Goal: Task Accomplishment & Management: Manage account settings

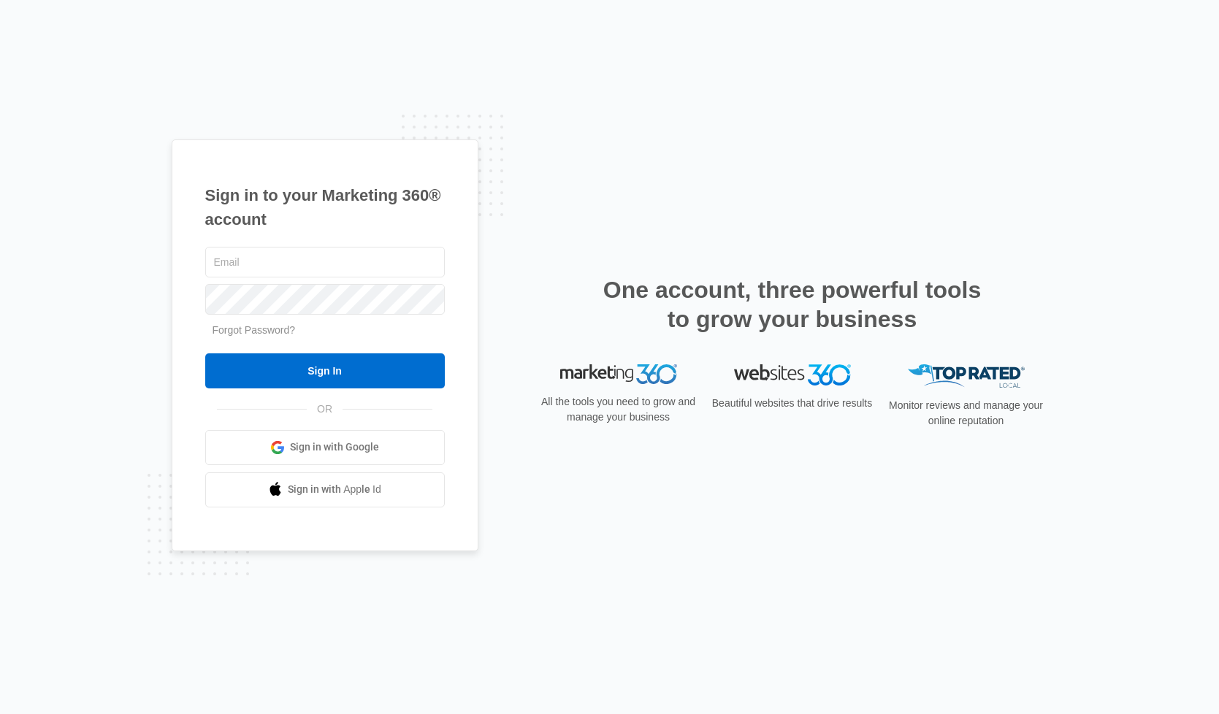
click at [332, 445] on span "Sign in with Google" at bounding box center [334, 447] width 89 height 15
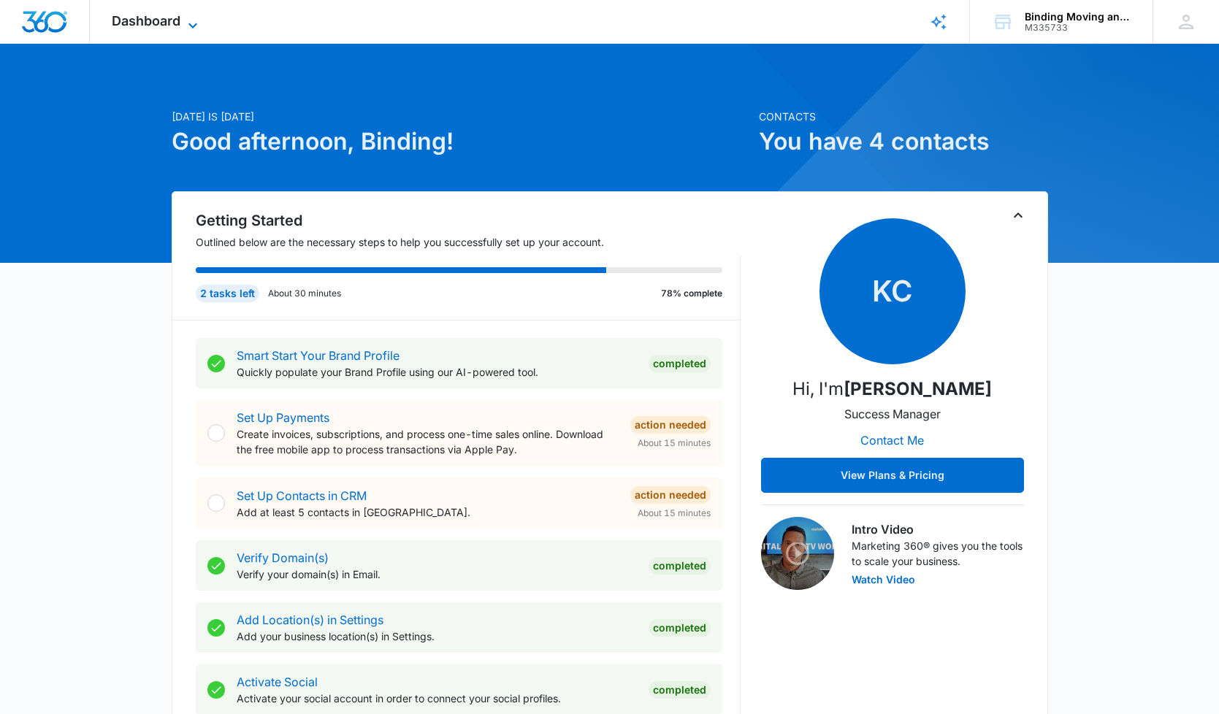
click at [169, 19] on span "Dashboard" at bounding box center [146, 20] width 69 height 15
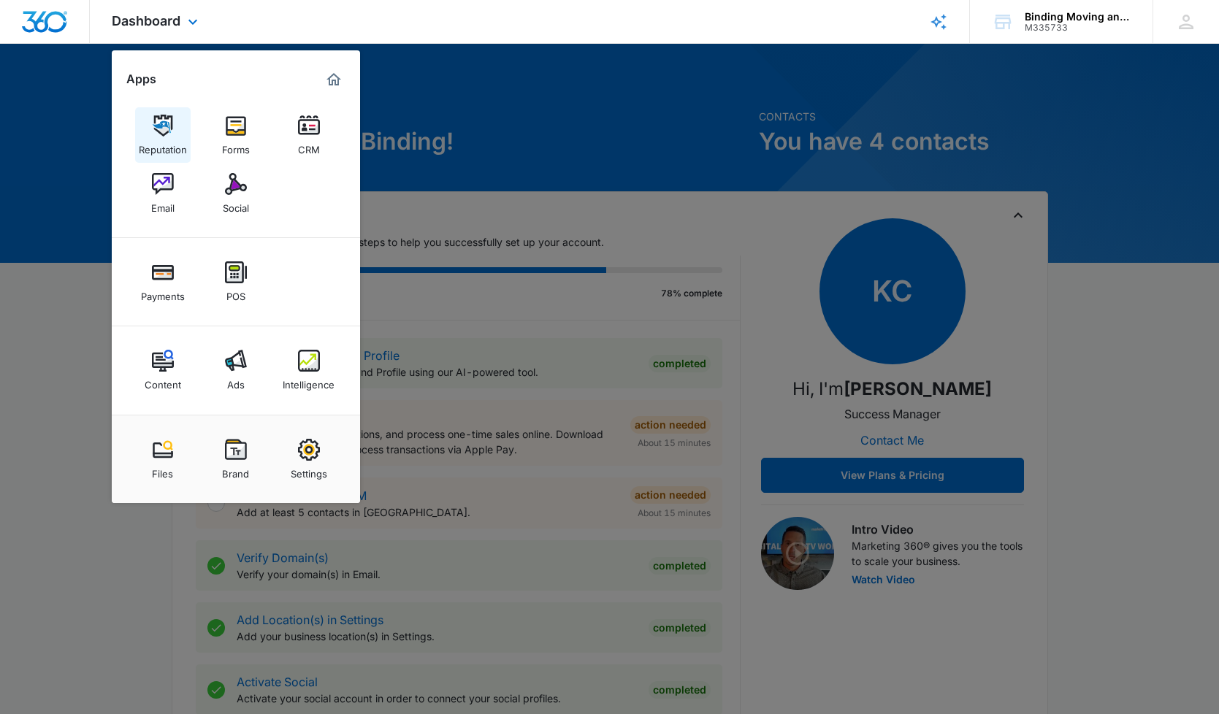
click at [160, 128] on img at bounding box center [163, 126] width 22 height 22
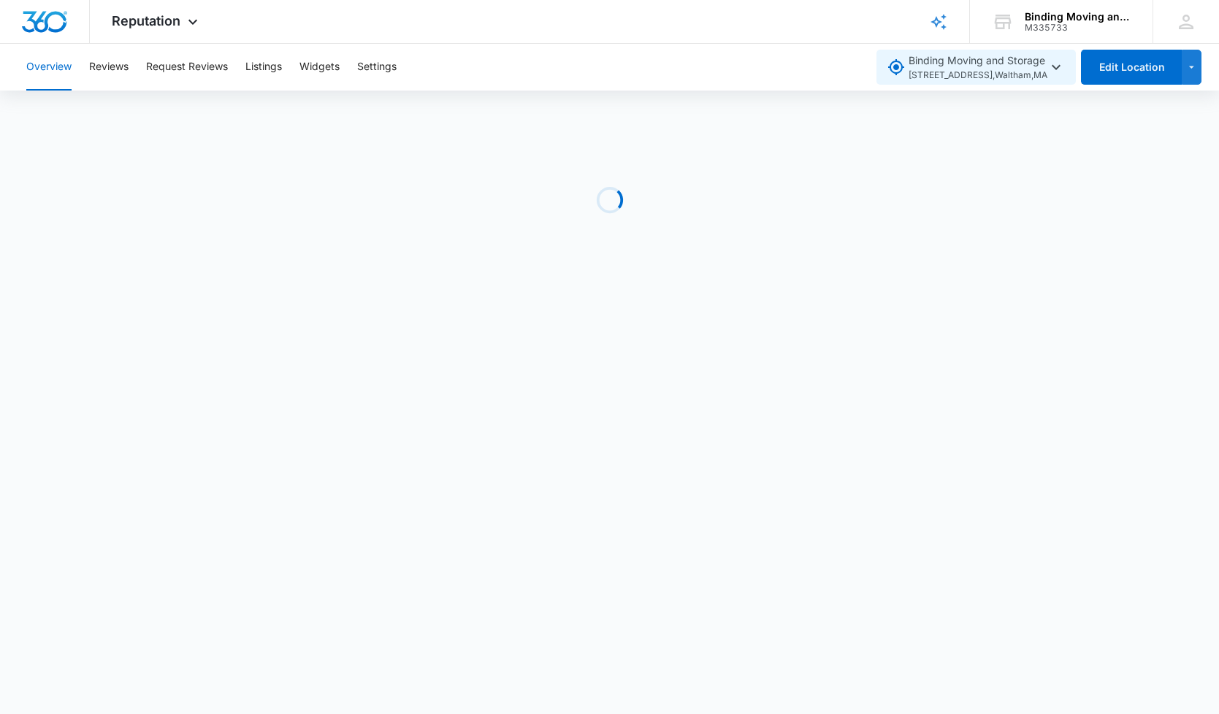
click at [1008, 66] on span "Binding Moving and Storage 87 Beaver Street , Waltham , MA" at bounding box center [977, 68] width 139 height 30
click at [1060, 63] on icon "button" at bounding box center [1056, 67] width 18 height 18
click at [1059, 70] on icon "button" at bounding box center [1056, 67] width 18 height 18
click at [923, 64] on span "Binding Moving and Storage 87 Beaver Street , Waltham , MA" at bounding box center [977, 68] width 139 height 30
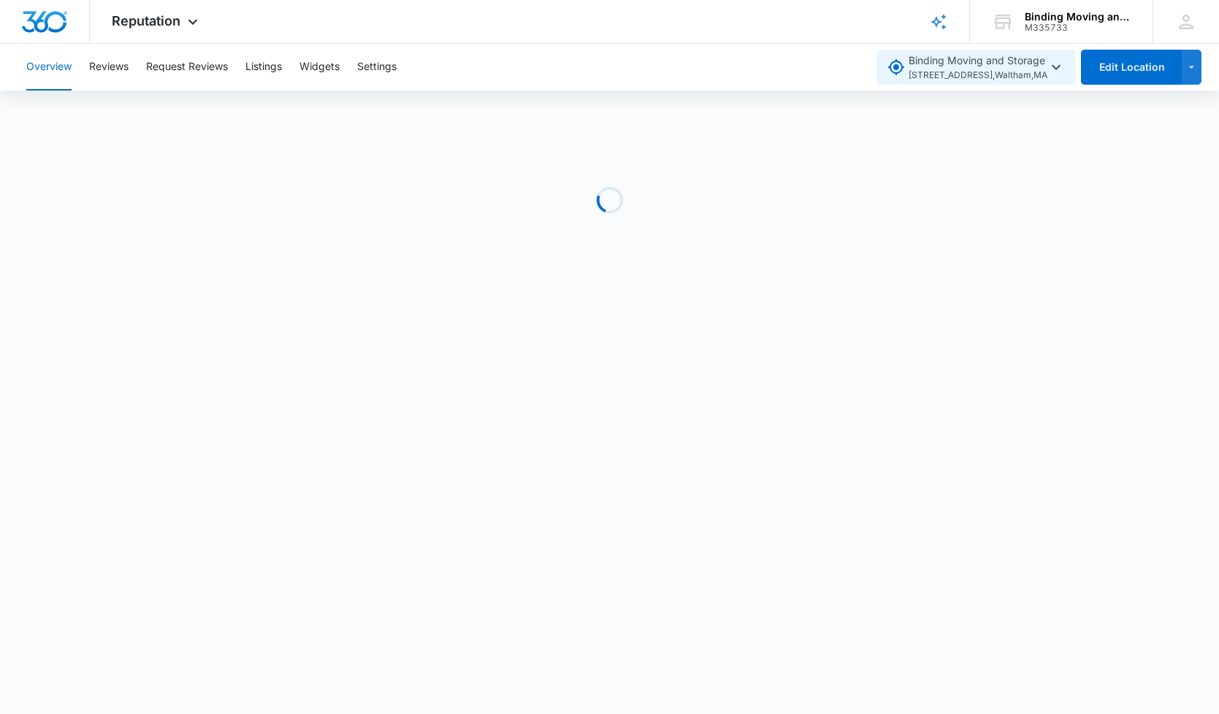
click at [923, 64] on span "Binding Moving and Storage 87 Beaver Street , Waltham , MA" at bounding box center [977, 68] width 139 height 30
click at [1098, 15] on div "Binding Moving and Storage" at bounding box center [1078, 17] width 107 height 12
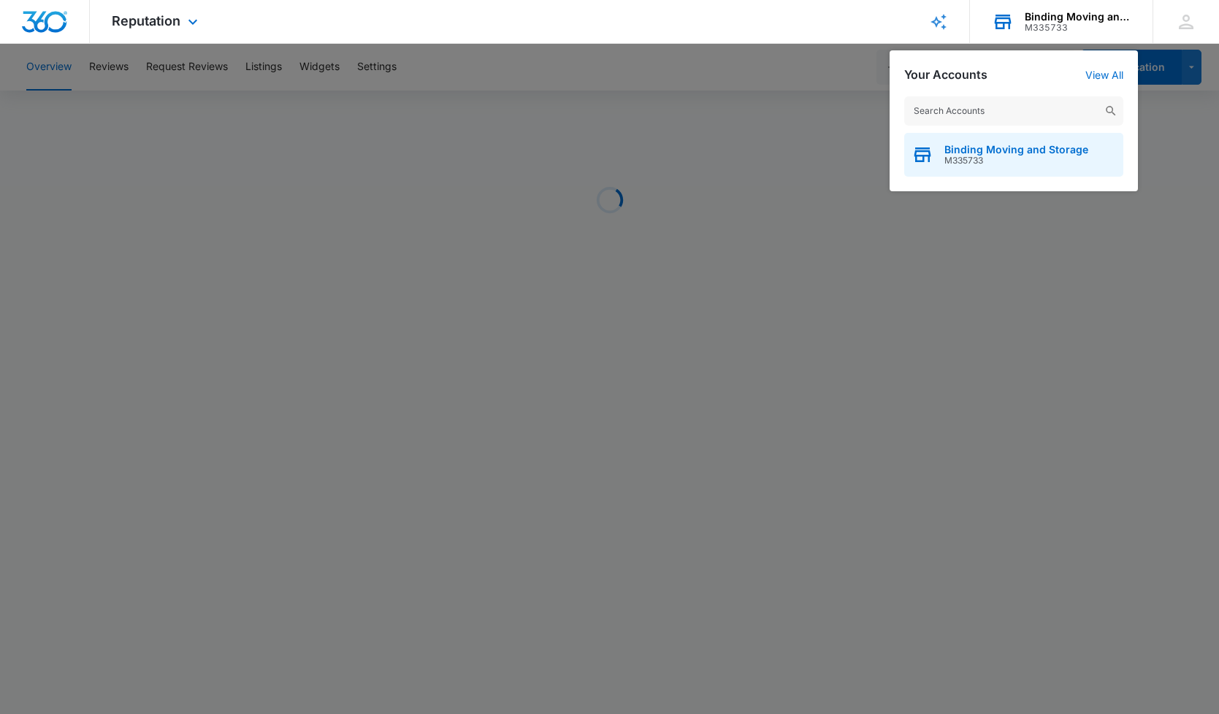
click at [939, 150] on div "Binding Moving and Storage M335733" at bounding box center [1013, 155] width 219 height 44
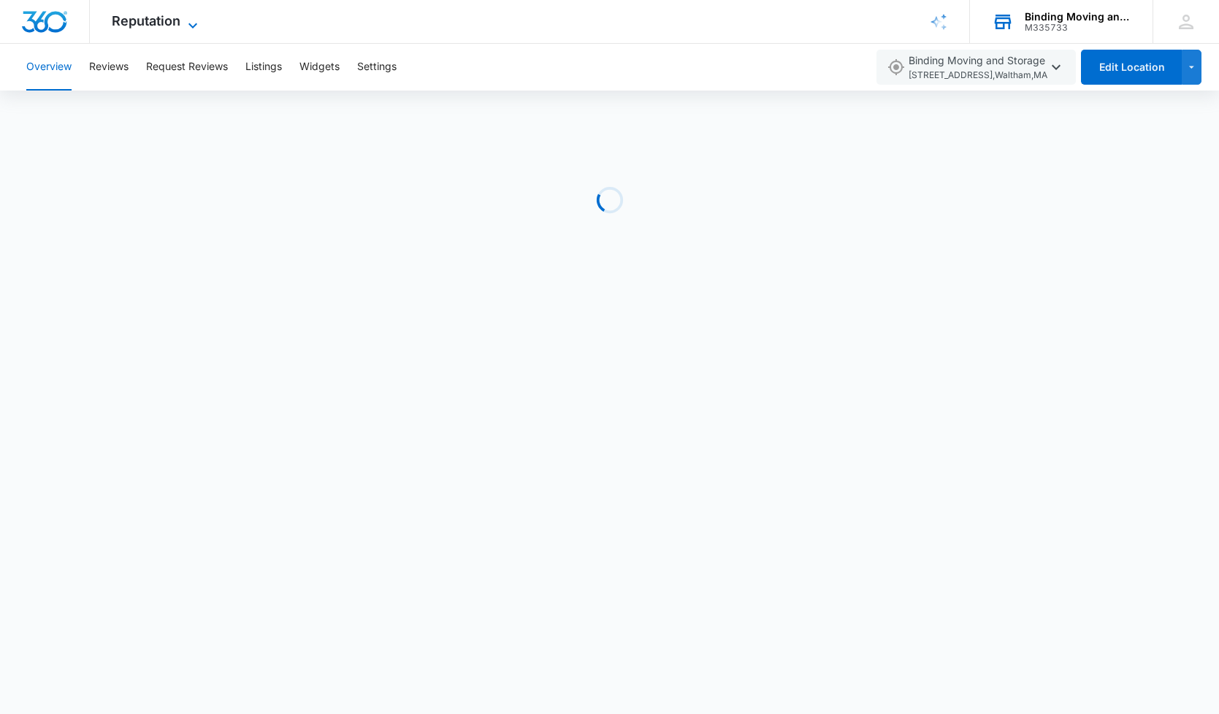
click at [173, 20] on span "Reputation" at bounding box center [146, 20] width 69 height 15
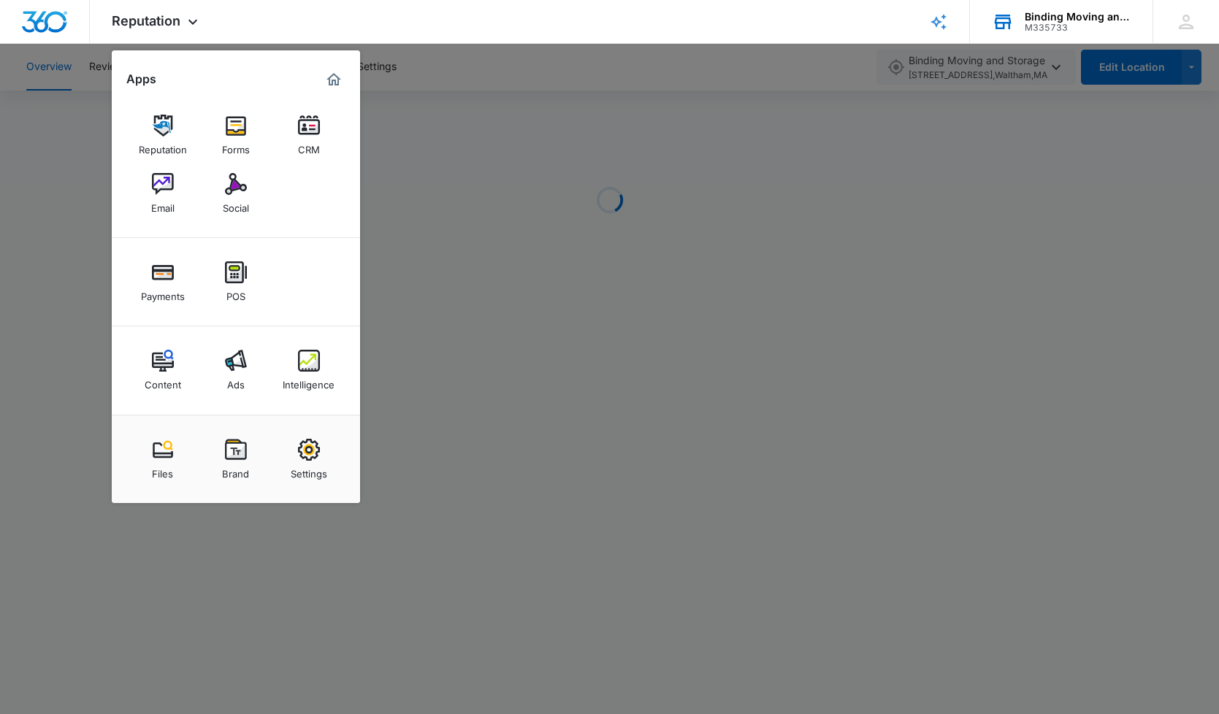
click at [1073, 215] on div at bounding box center [609, 357] width 1219 height 714
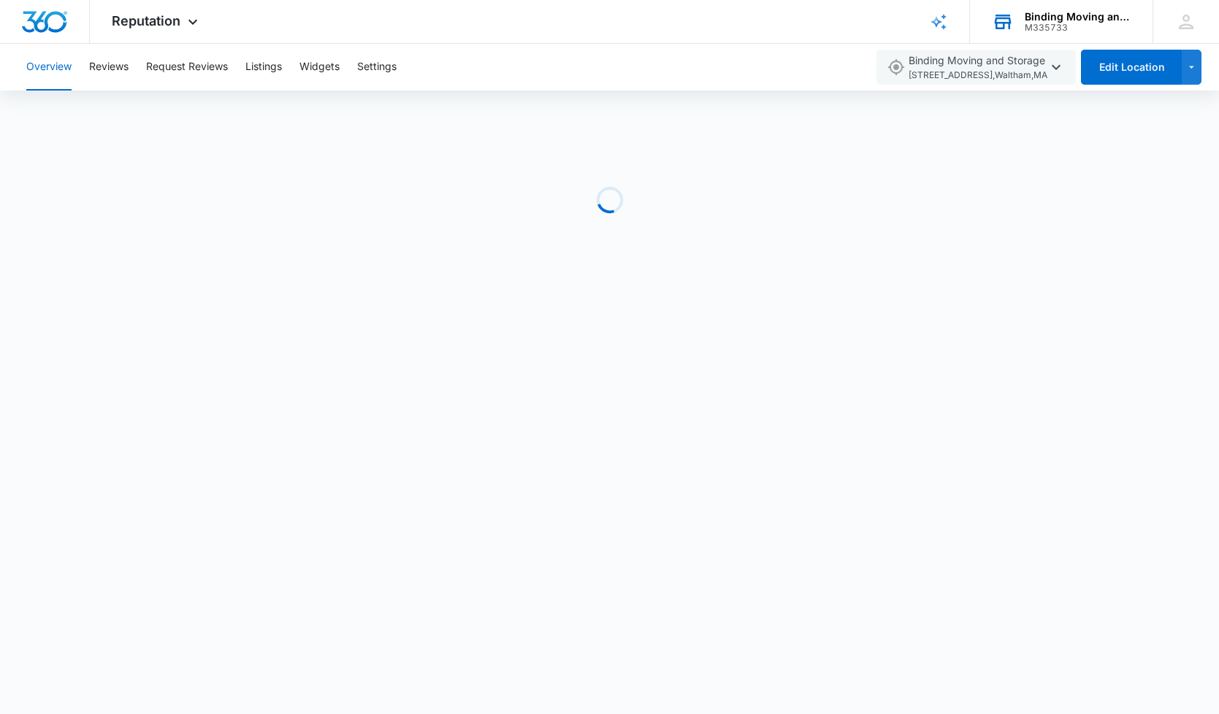
click at [1073, 215] on div "Loading" at bounding box center [609, 200] width 1219 height 219
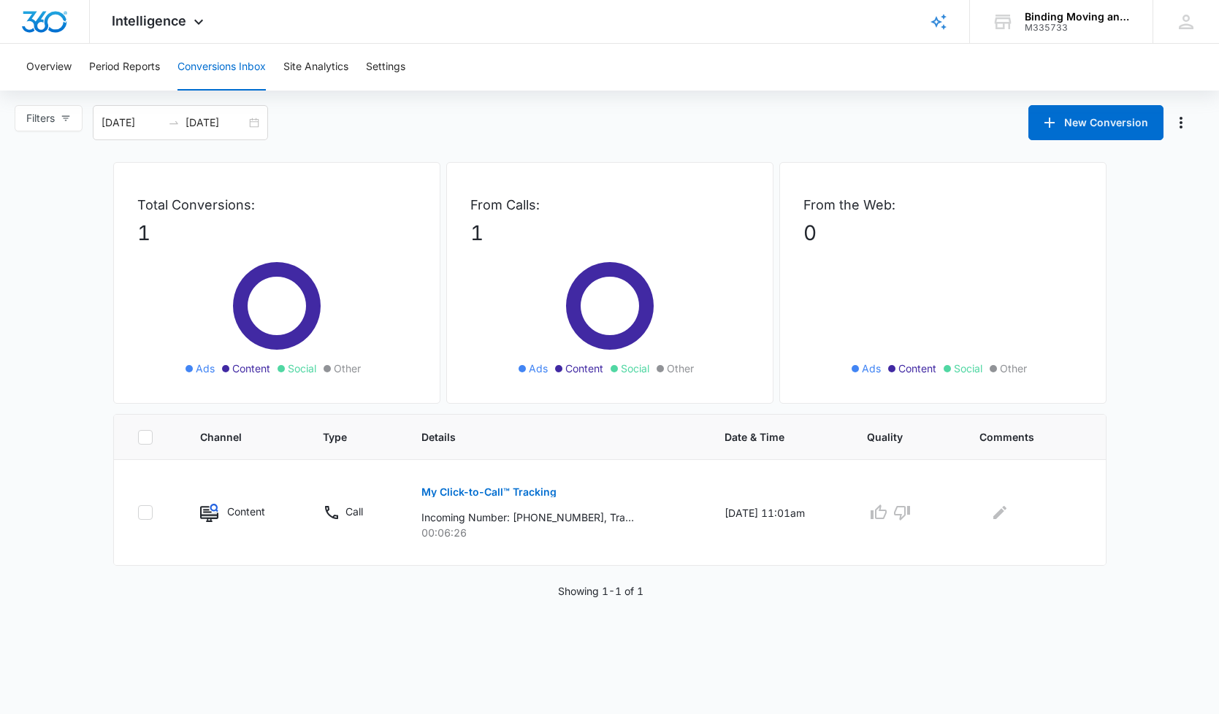
click at [700, 77] on div "Overview Period Reports Conversions Inbox Site Analytics Settings" at bounding box center [610, 67] width 1184 height 47
click at [380, 22] on div "Intelligence Apps Reputation Forms CRM Email Social Payments POS Content Ads In…" at bounding box center [609, 22] width 1219 height 44
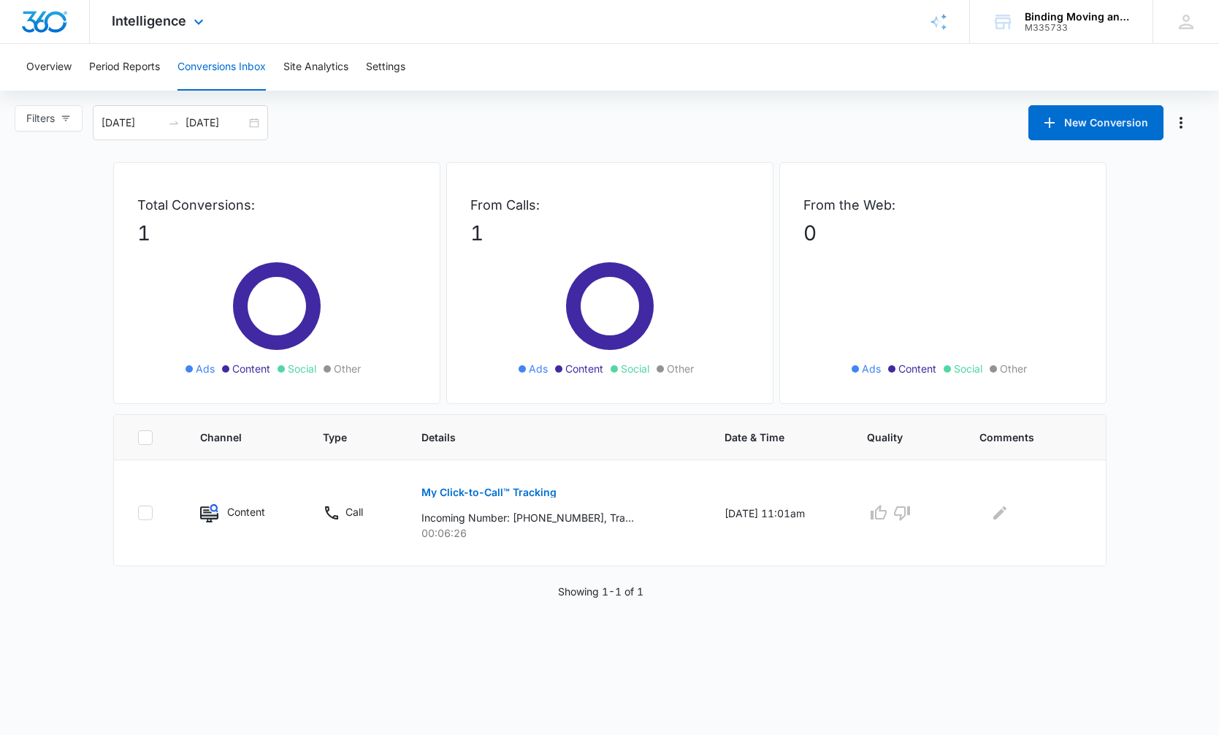
click at [584, 28] on div "Intelligence Apps Reputation Forms CRM Email Social Payments POS Content Ads In…" at bounding box center [609, 22] width 1219 height 44
click at [42, 66] on button "Overview" at bounding box center [48, 67] width 45 height 47
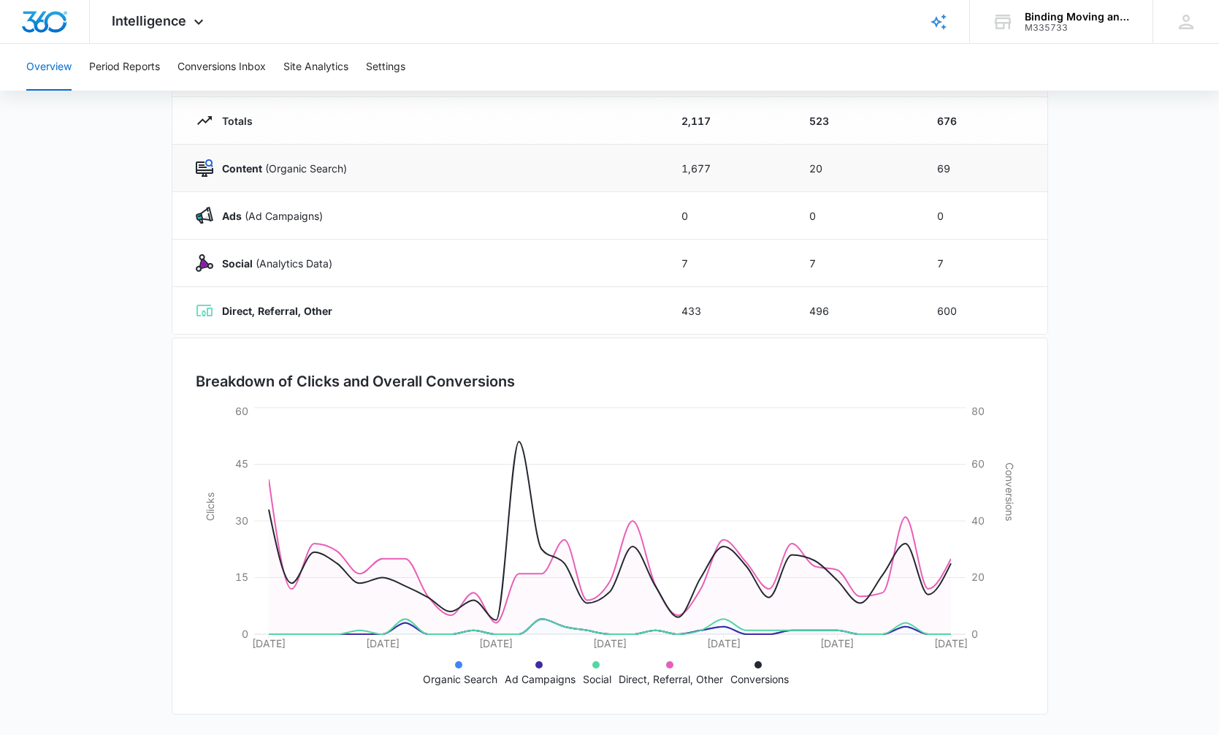
scroll to position [171, 0]
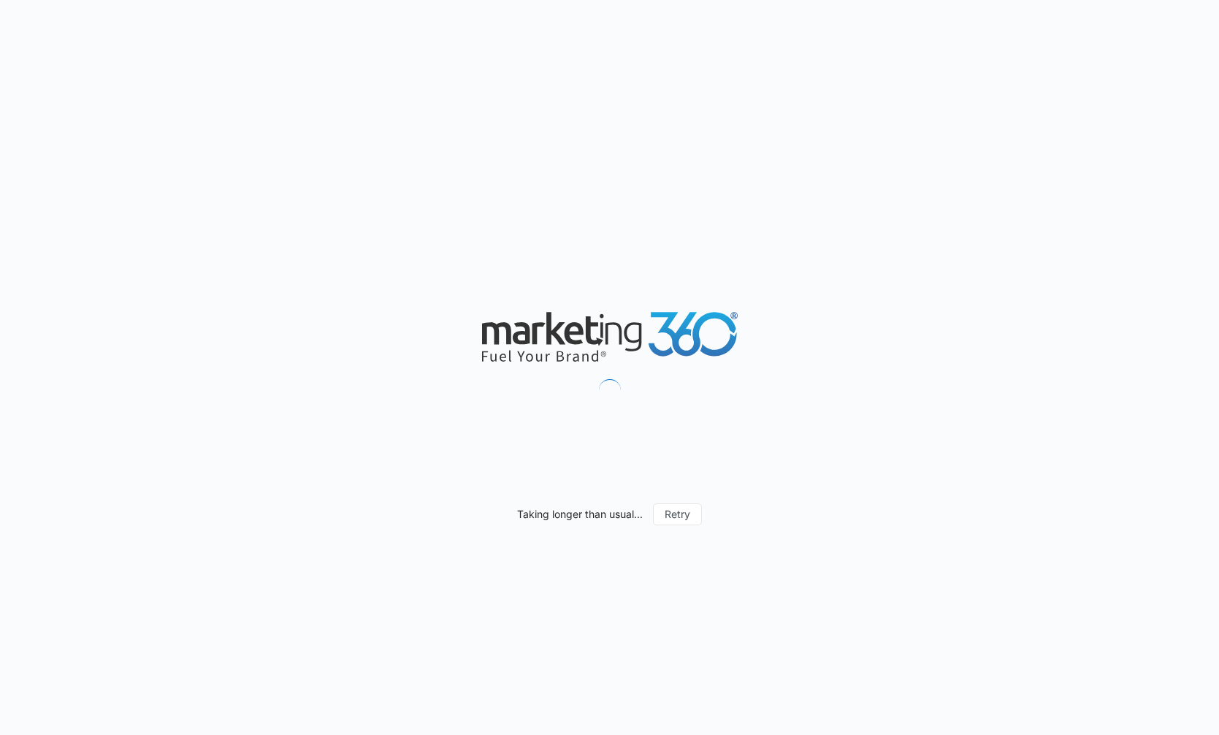
type input "[DATE]"
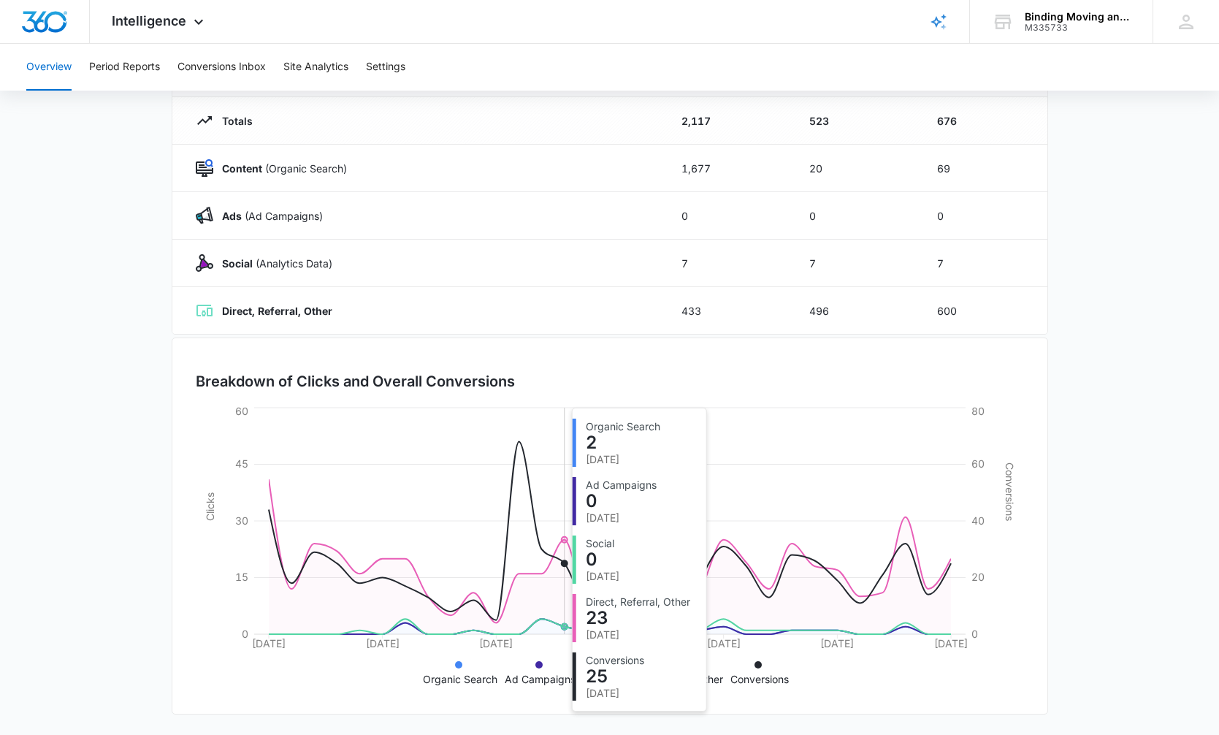
scroll to position [169, 0]
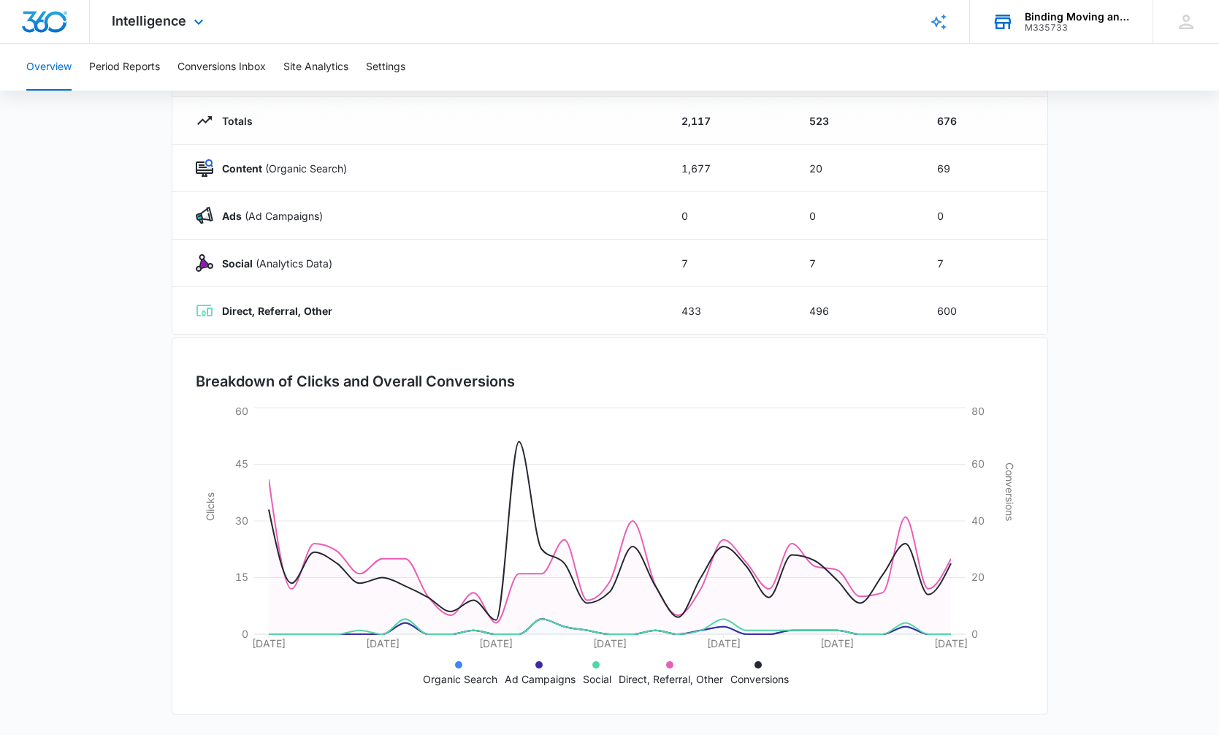
click at [1033, 28] on div "M335733" at bounding box center [1078, 28] width 107 height 10
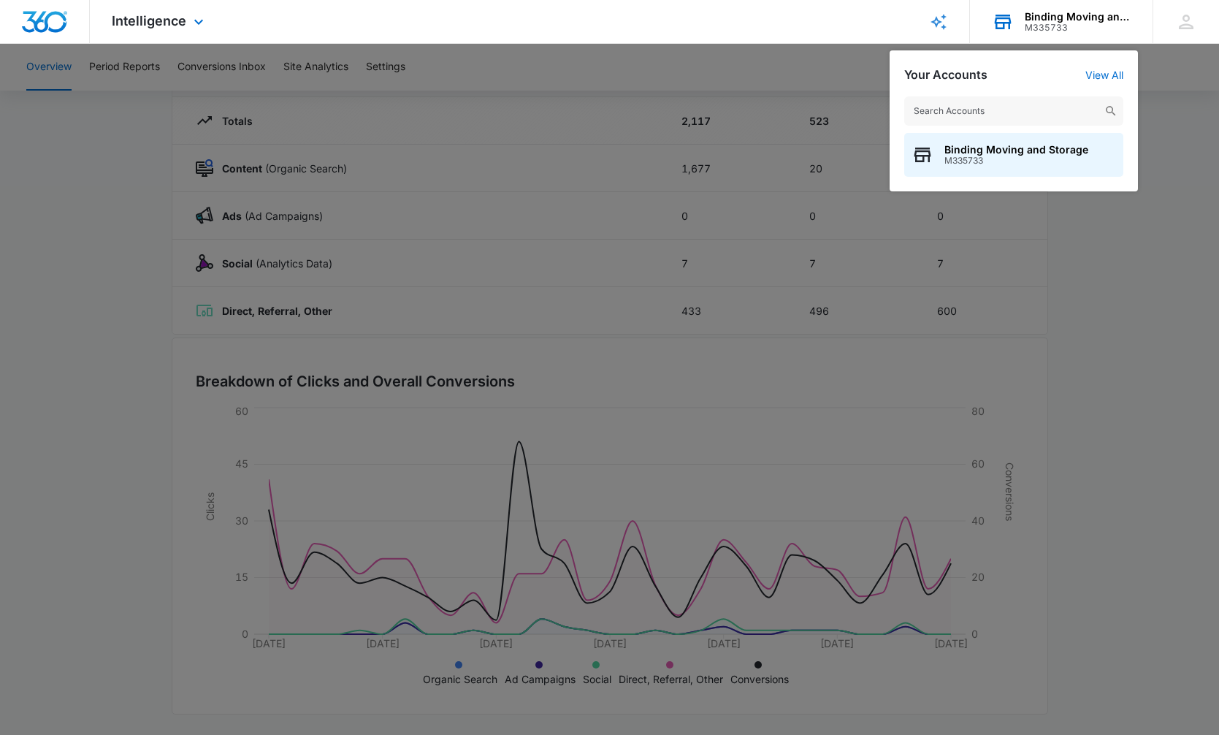
click at [980, 78] on h2 "Your Accounts" at bounding box center [945, 75] width 83 height 14
click at [980, 153] on span "Binding Moving and Storage" at bounding box center [1016, 150] width 144 height 12
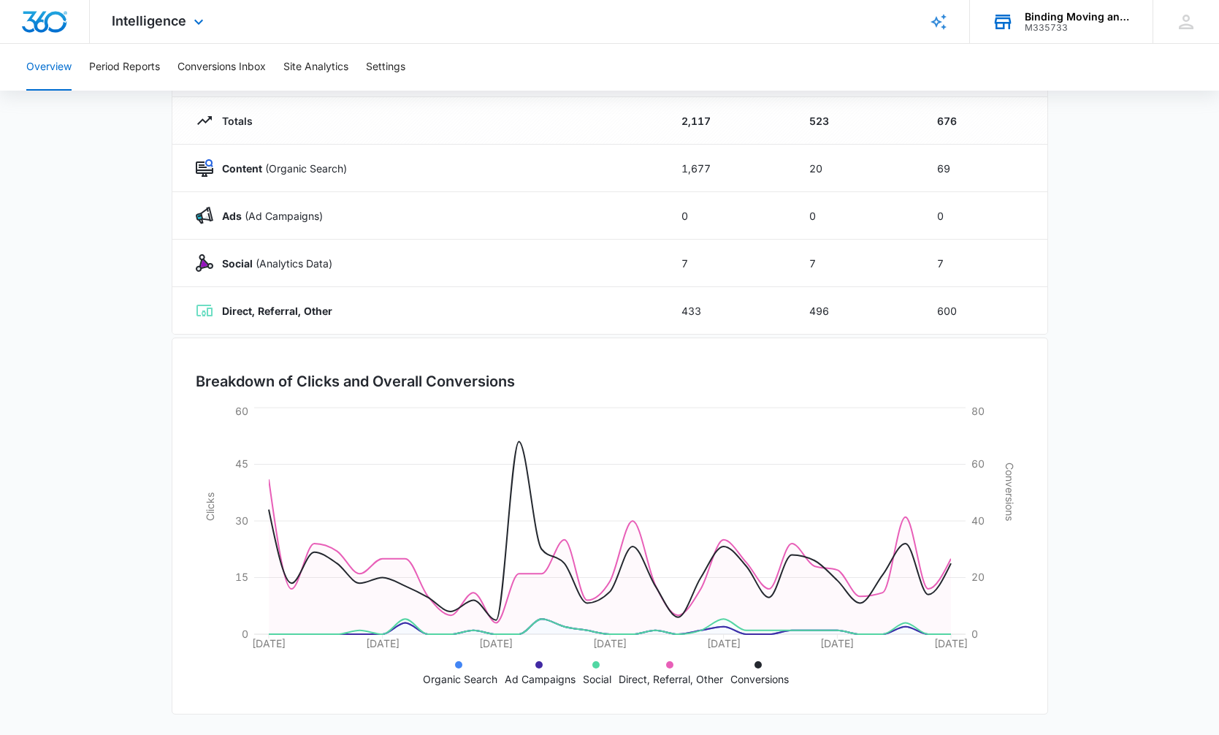
click at [1019, 15] on div "Binding Moving and Storage M335733 Your Accounts View All" at bounding box center [1061, 21] width 183 height 43
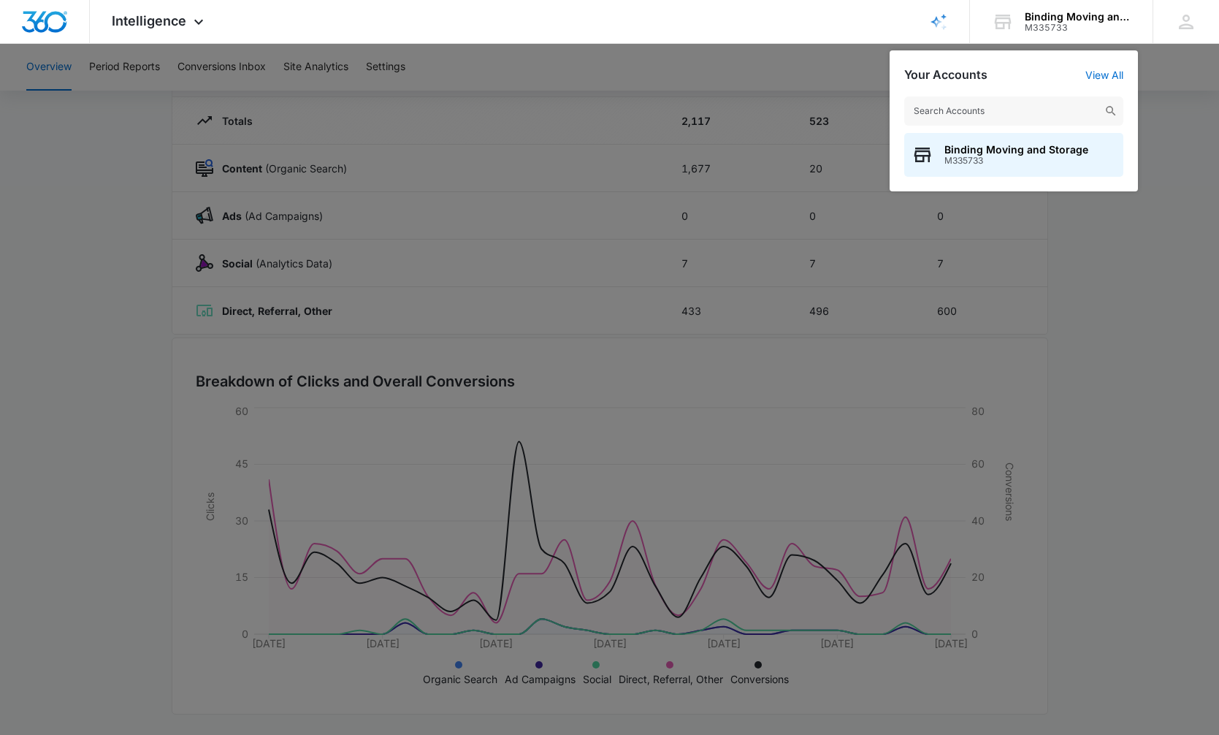
click at [945, 117] on input "text" at bounding box center [1013, 110] width 219 height 29
click at [945, 117] on input "t" at bounding box center [1013, 110] width 219 height 29
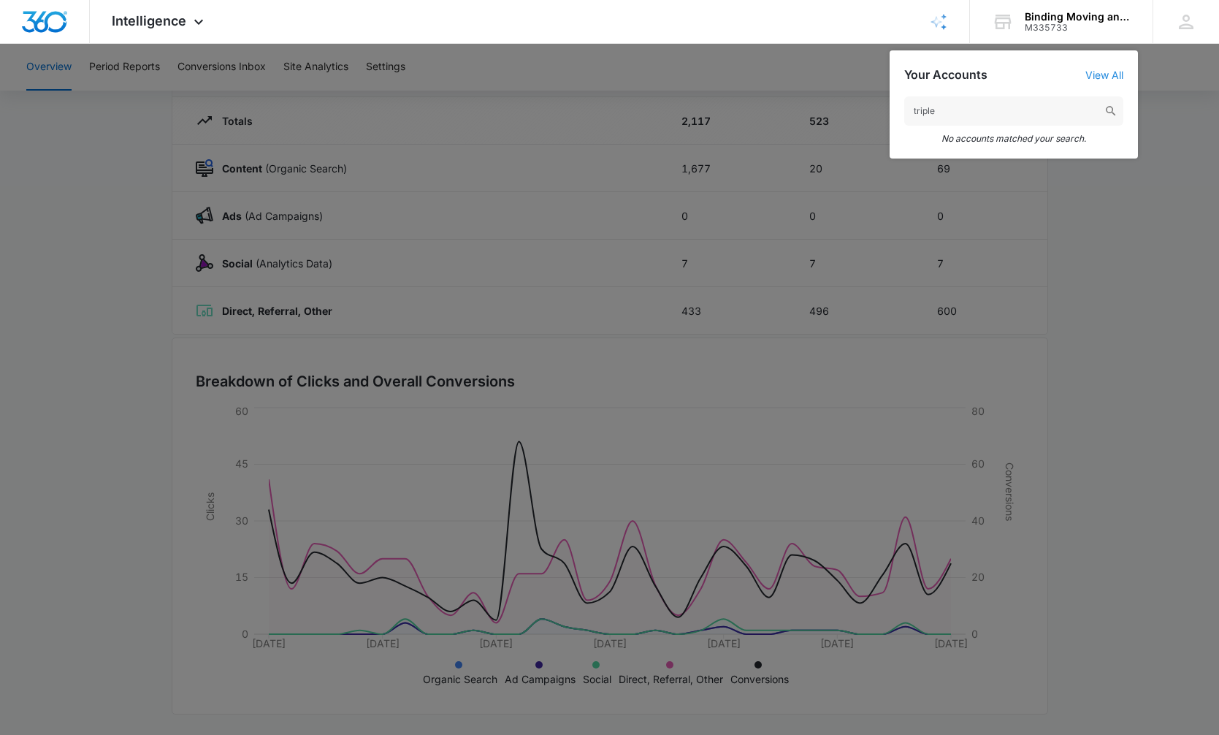
type input "triple"
click at [1111, 75] on link "View All" at bounding box center [1104, 75] width 38 height 12
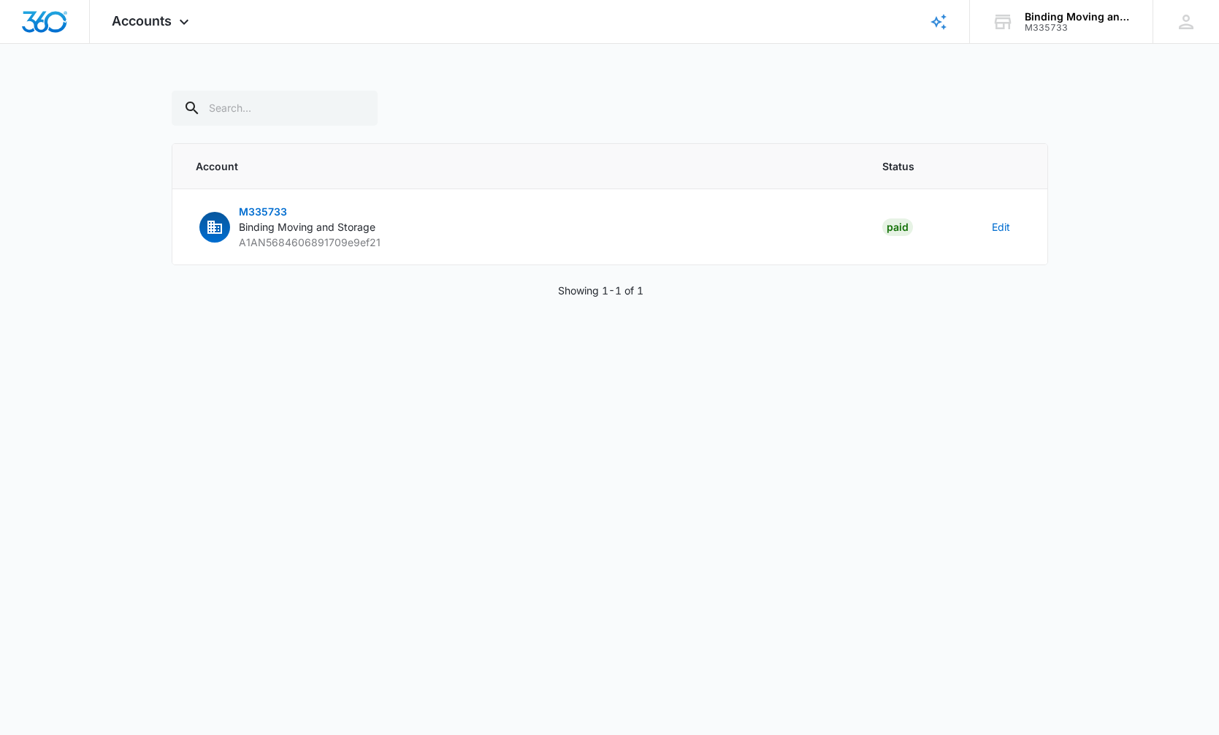
click at [896, 172] on span "Status" at bounding box center [919, 165] width 74 height 15
click at [1054, 23] on div "M335733" at bounding box center [1078, 28] width 107 height 10
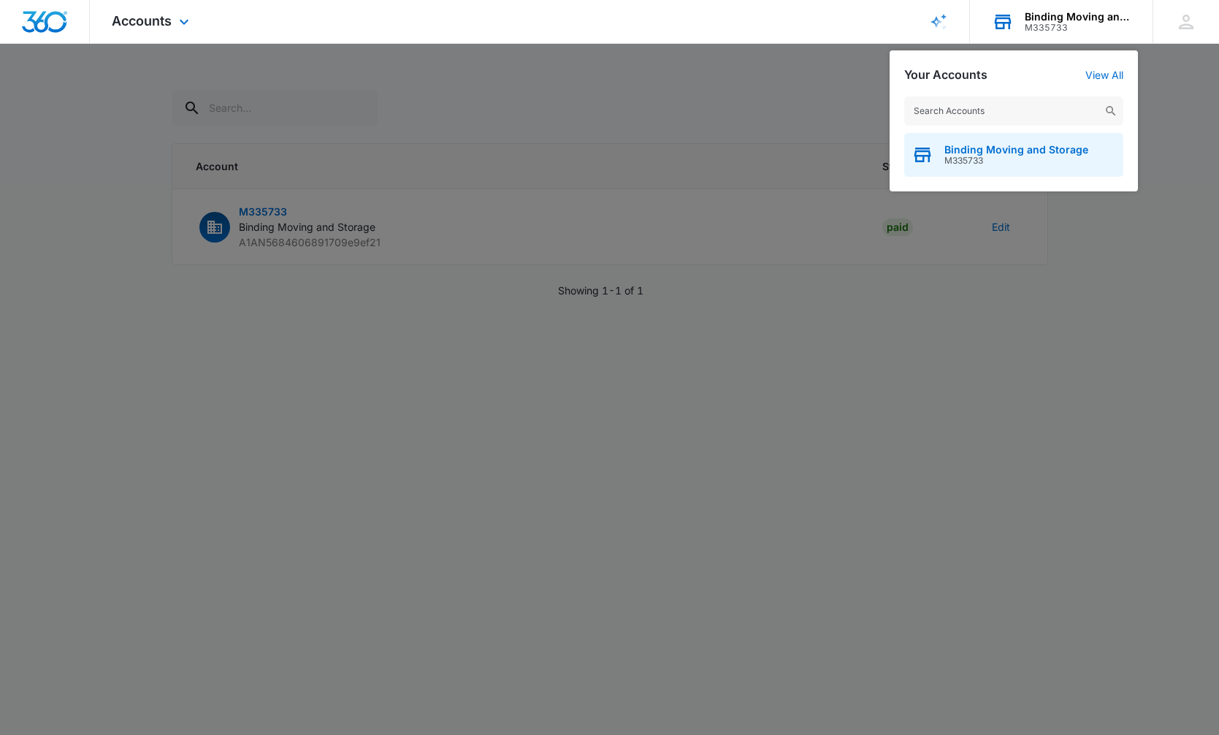
click at [966, 161] on span "M335733" at bounding box center [1016, 161] width 144 height 10
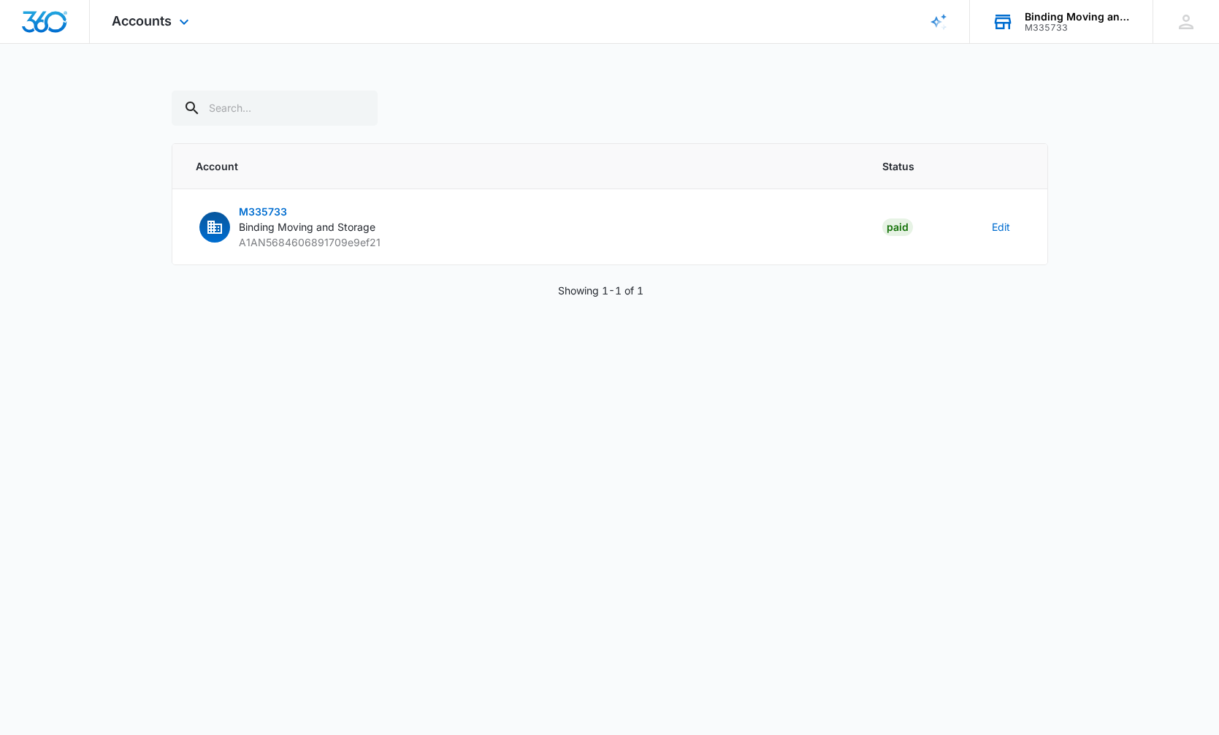
click at [1029, 15] on div "Binding Moving and Storage" at bounding box center [1078, 17] width 107 height 12
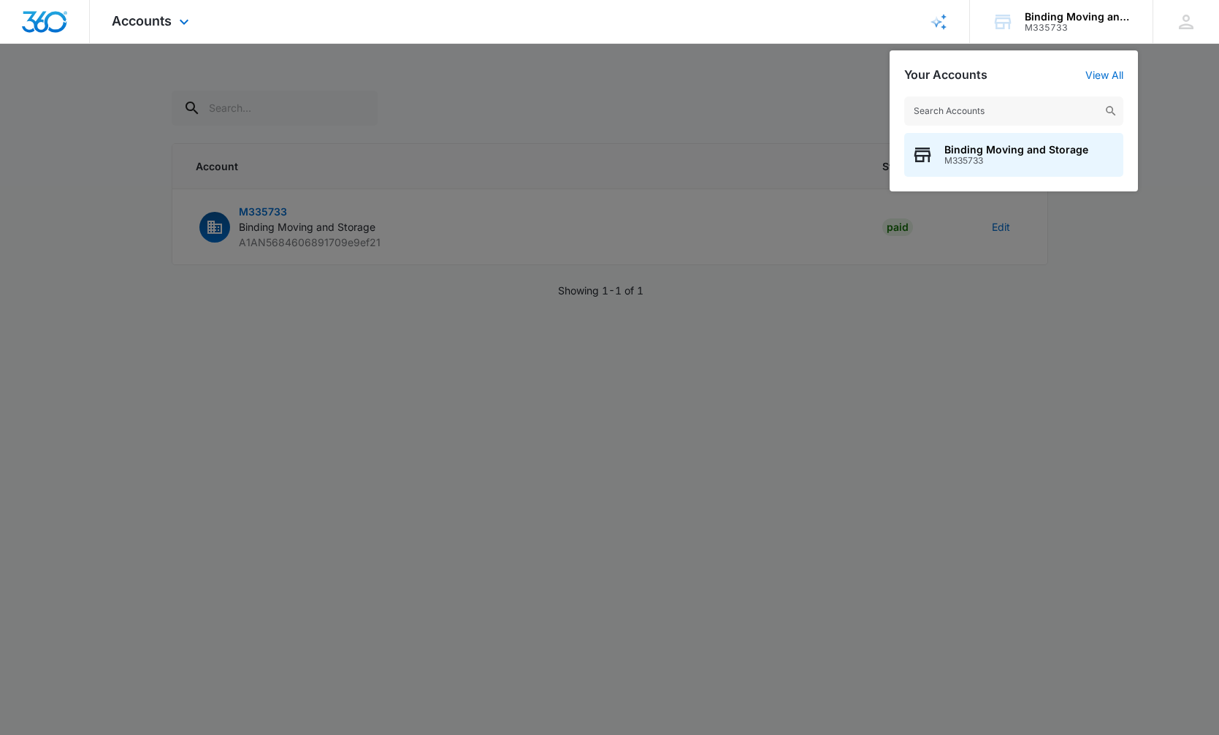
click at [173, 26] on div "Accounts Apps Reputation Forms CRM Email Social Payments POS Content Ads Intell…" at bounding box center [152, 21] width 125 height 43
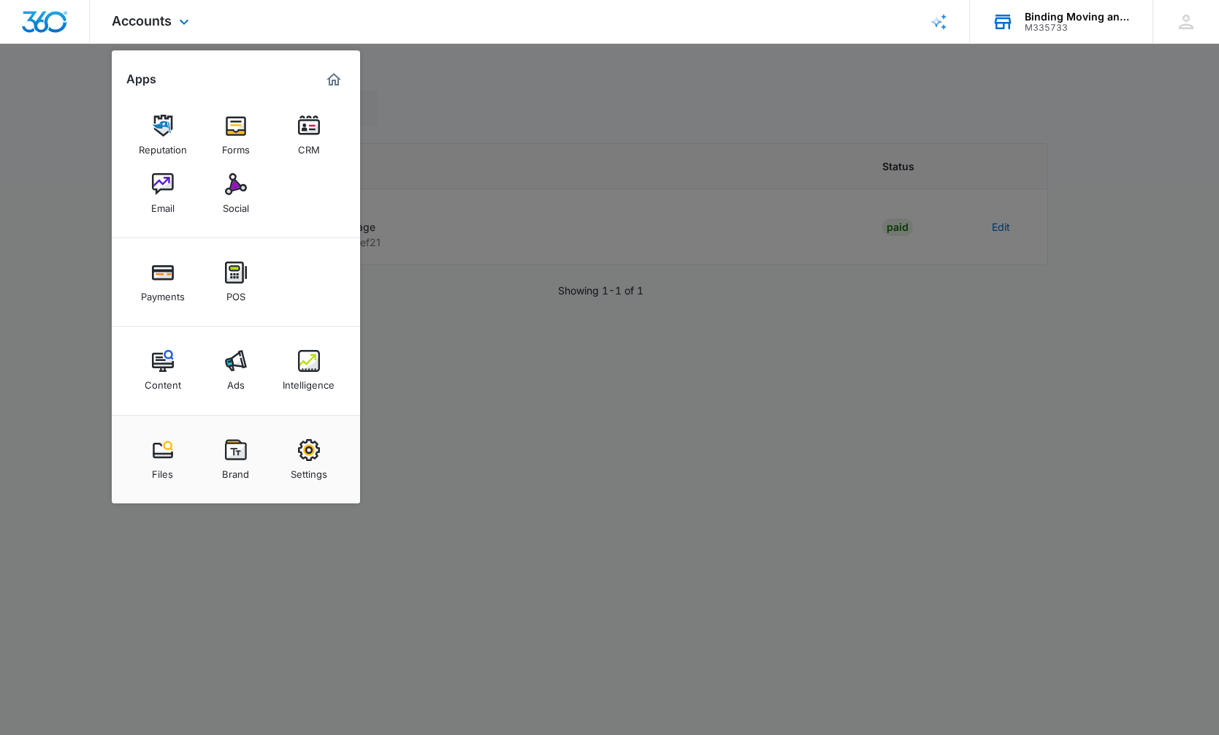
click at [985, 24] on div "Binding Moving and Storage M335733 Your Accounts View All" at bounding box center [1061, 21] width 183 height 43
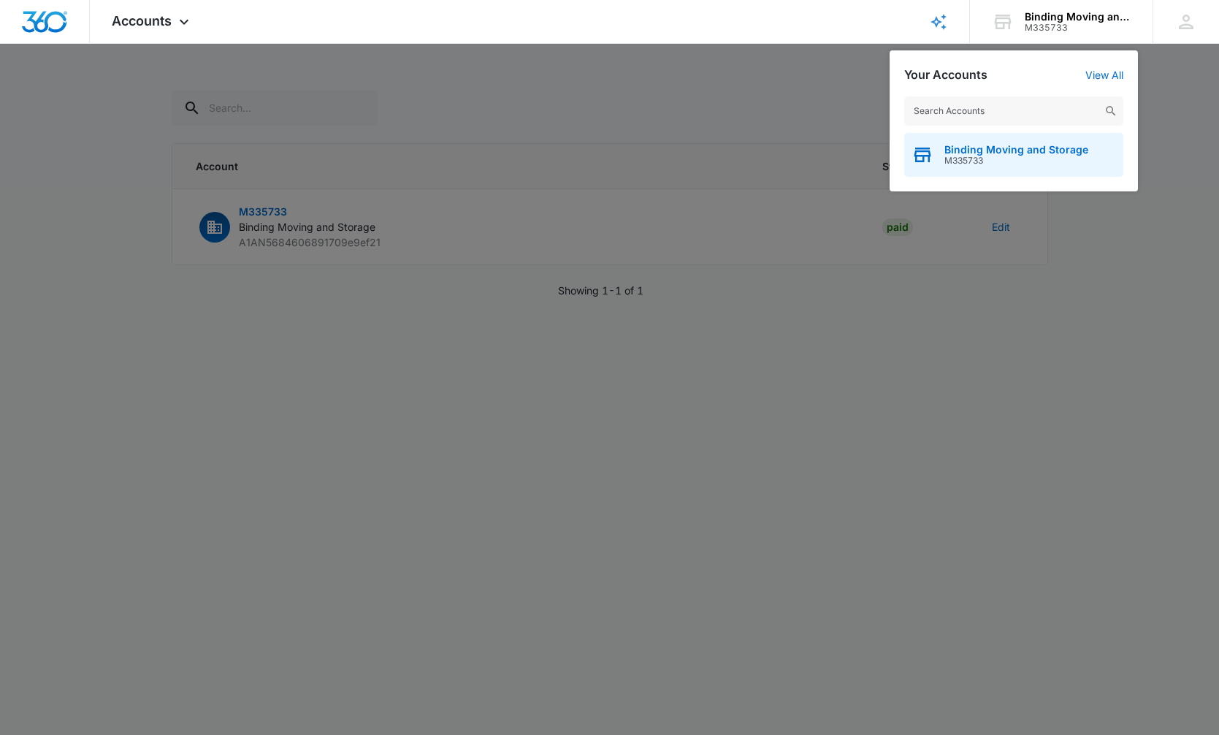
click at [957, 159] on span "M335733" at bounding box center [1016, 161] width 144 height 10
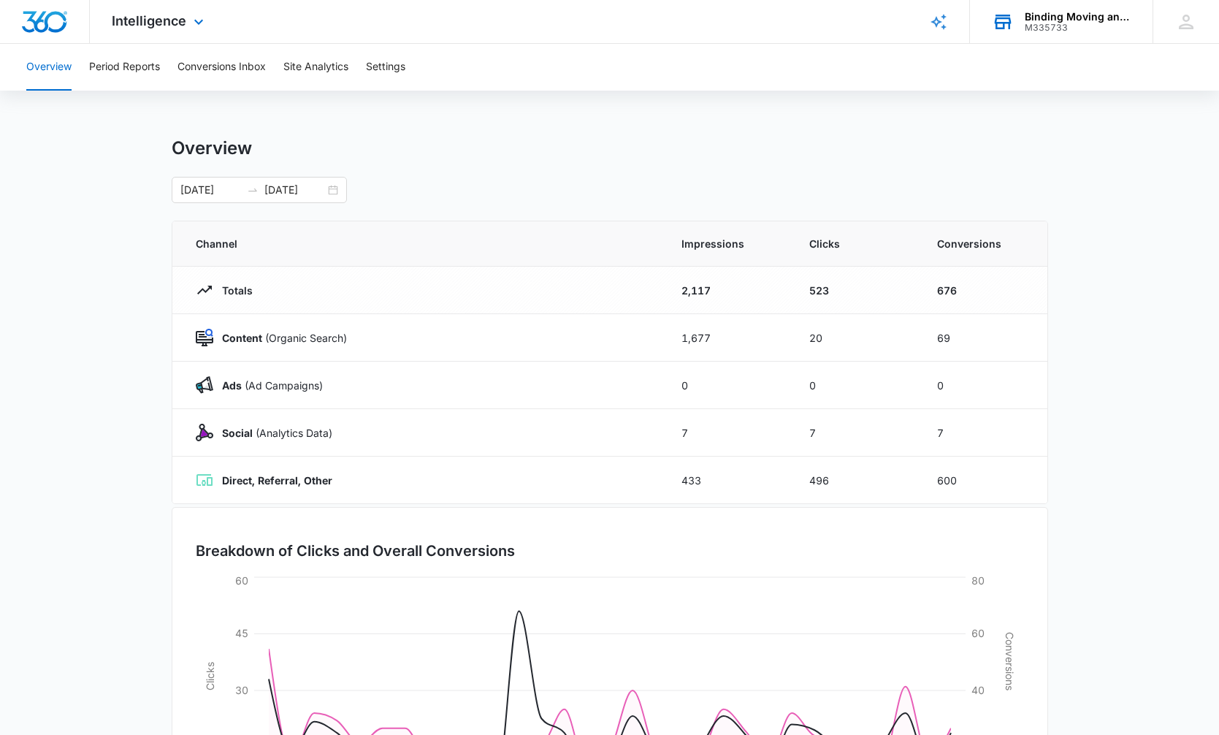
click at [1119, 20] on div "Binding Moving and Storage" at bounding box center [1078, 17] width 107 height 12
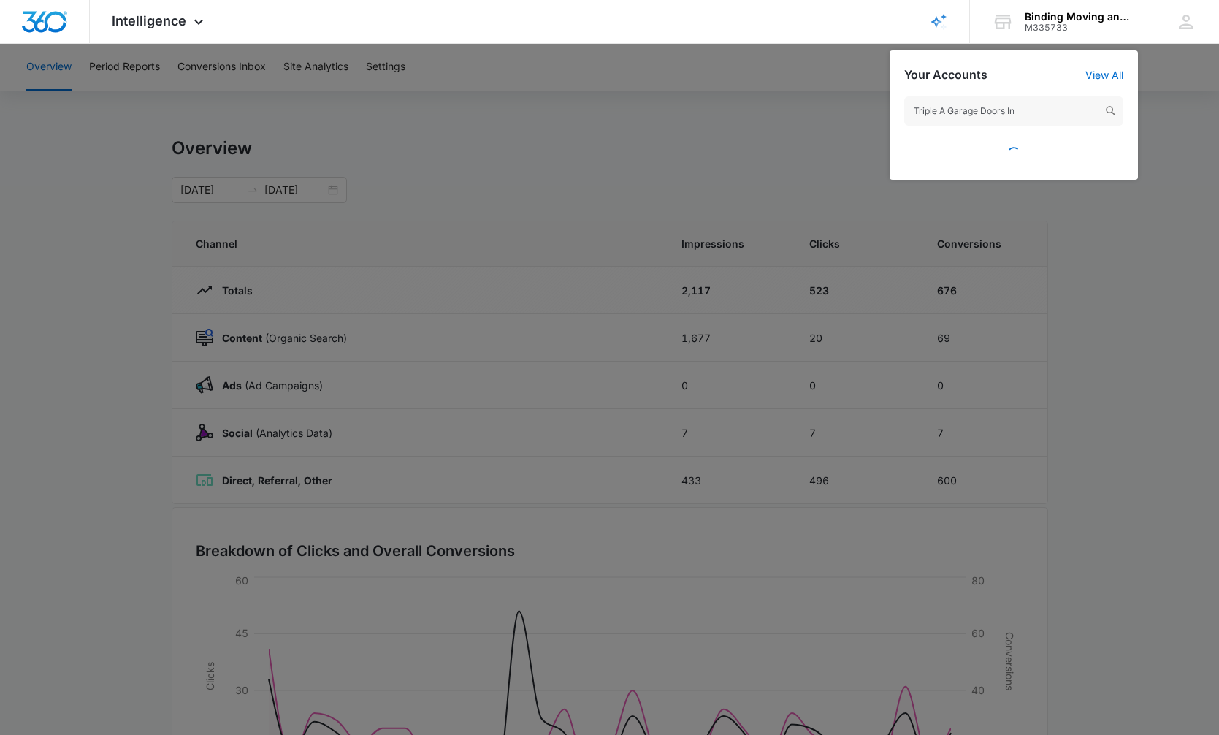
type input "Triple A Garage Doors Inc"
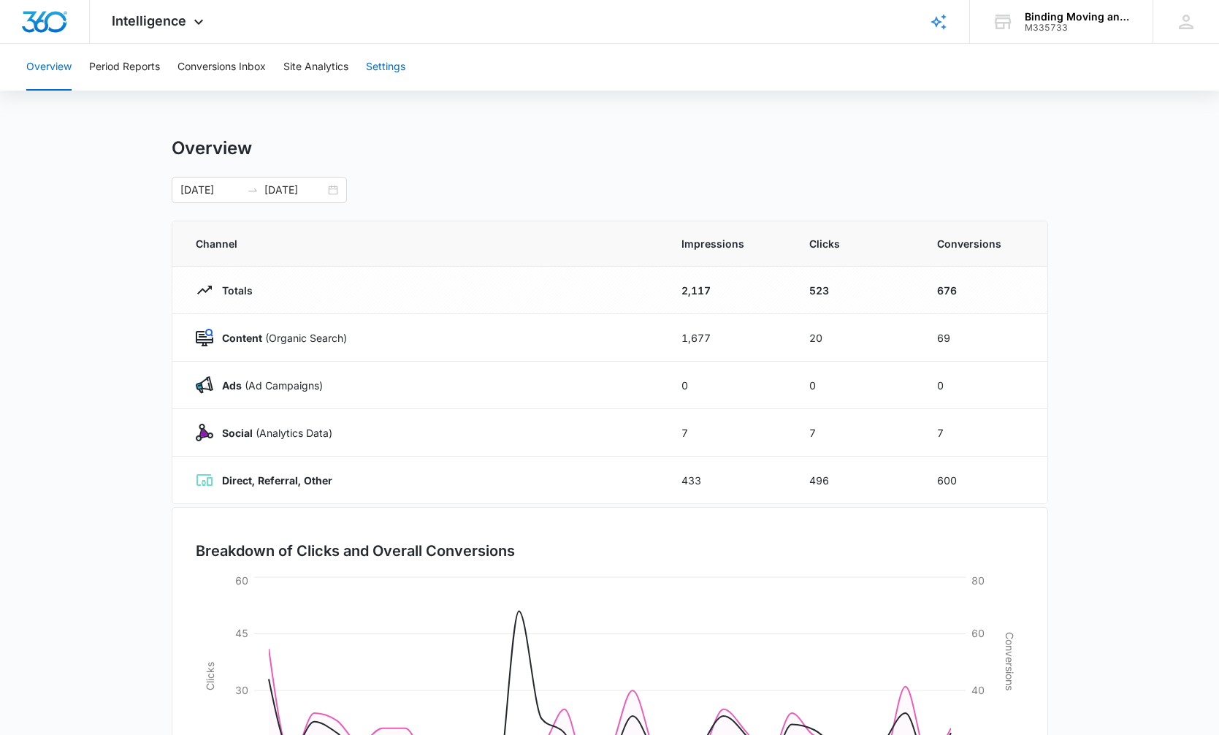
click at [391, 68] on button "Settings" at bounding box center [385, 67] width 39 height 47
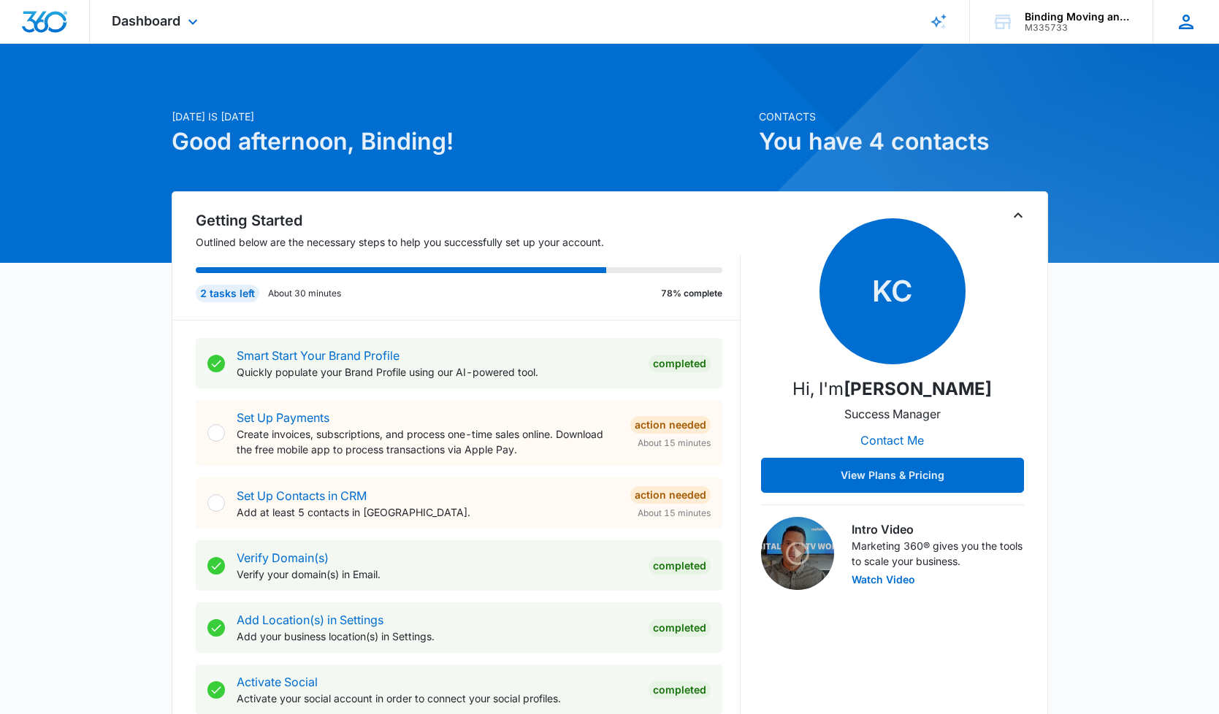
click at [1183, 19] on icon at bounding box center [1186, 22] width 15 height 15
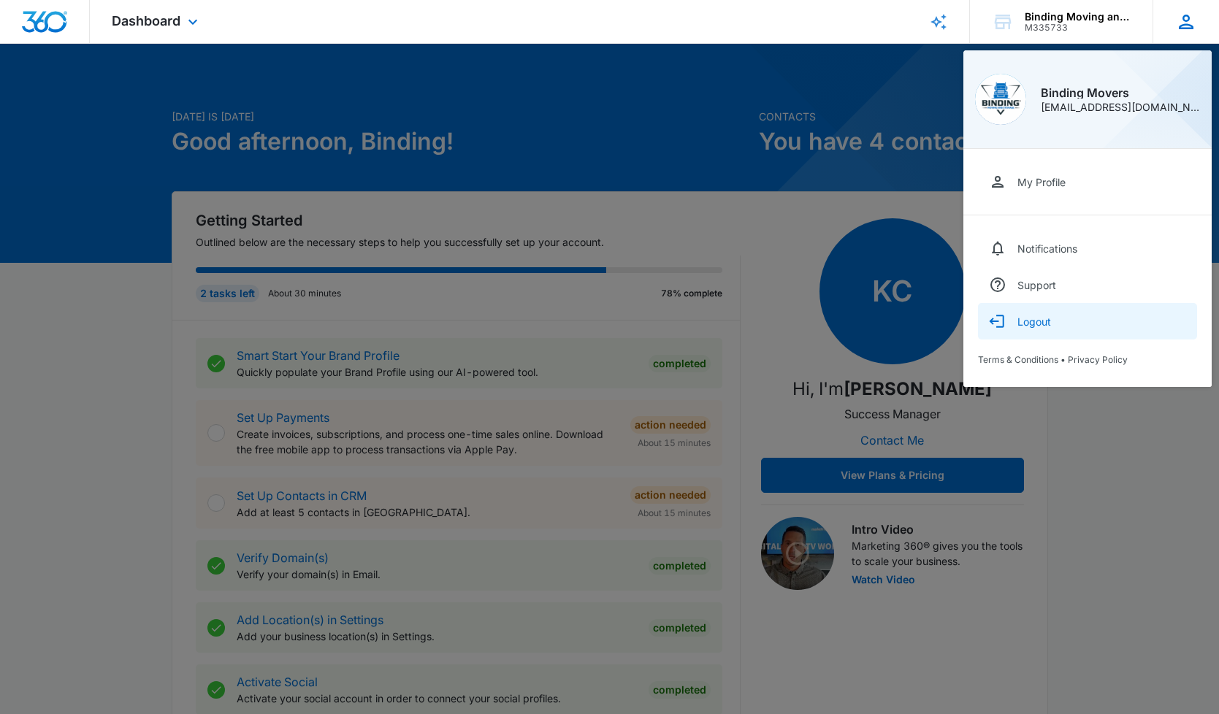
click at [1027, 321] on div "Logout" at bounding box center [1034, 321] width 34 height 12
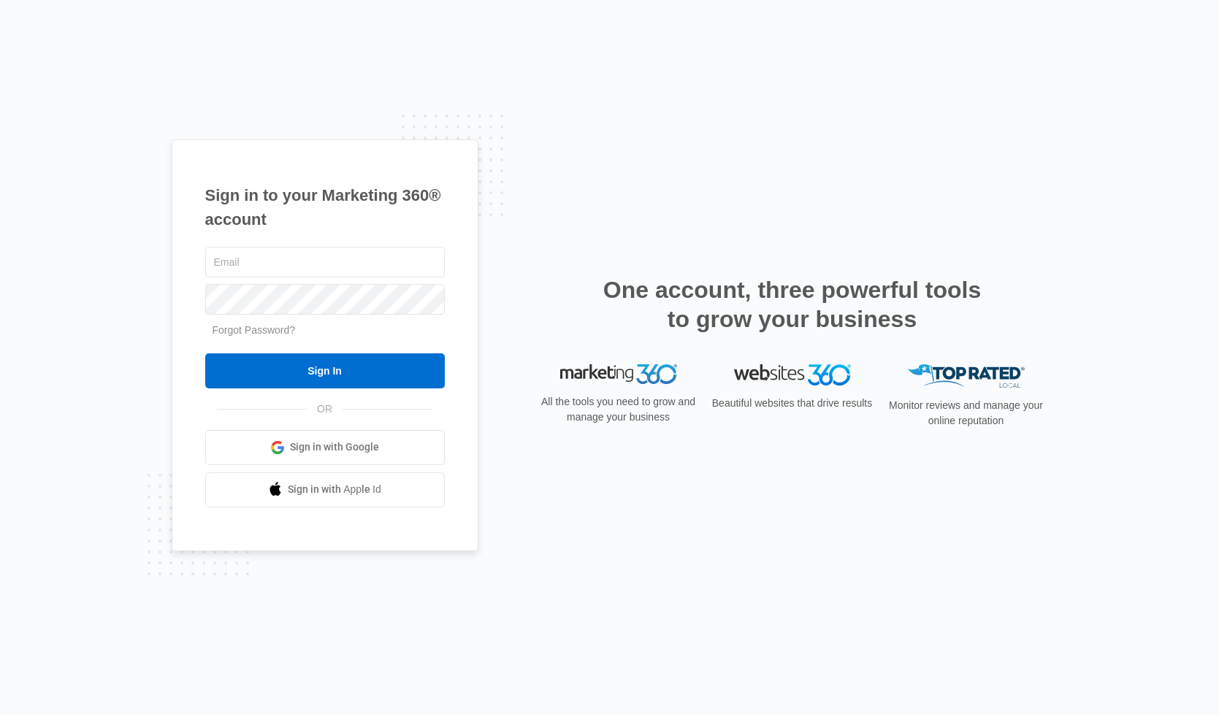
click at [343, 445] on span "Sign in with Google" at bounding box center [334, 447] width 89 height 15
